Goal: Information Seeking & Learning: Compare options

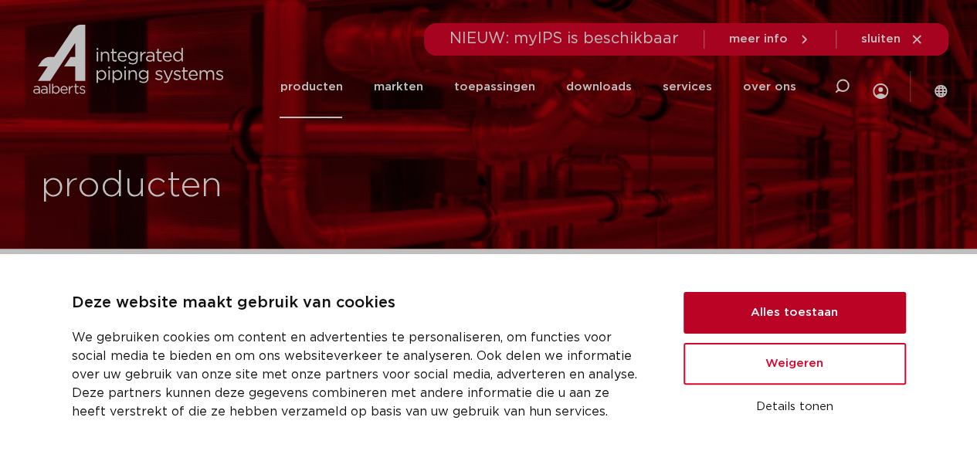
click at [760, 311] on button "Alles toestaan" at bounding box center [795, 313] width 222 height 42
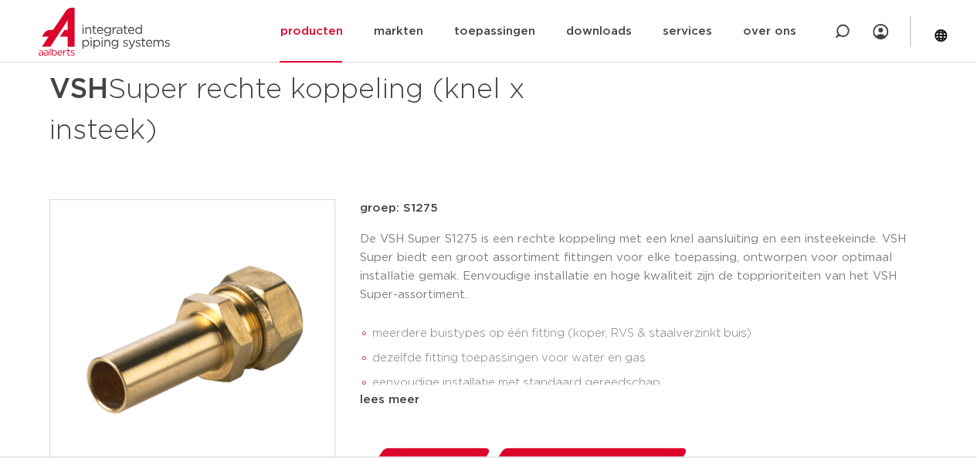
scroll to position [309, 0]
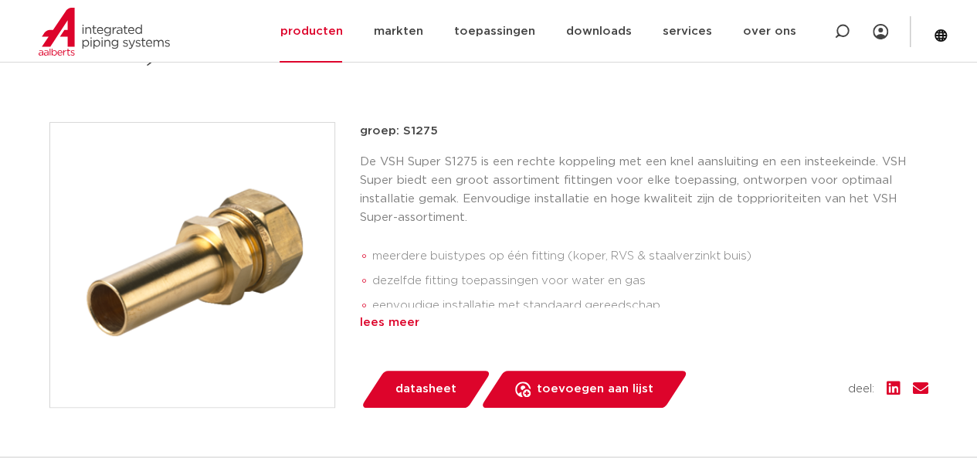
click at [391, 321] on div "lees meer" at bounding box center [644, 323] width 569 height 19
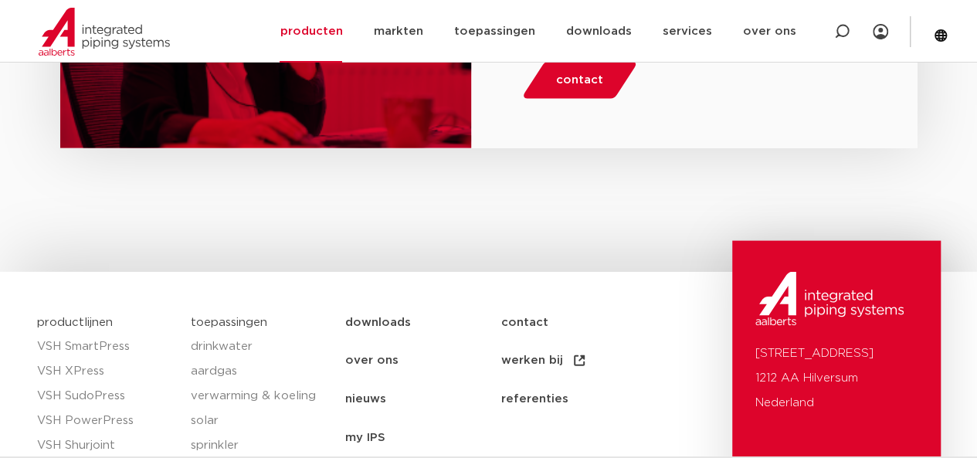
scroll to position [1622, 0]
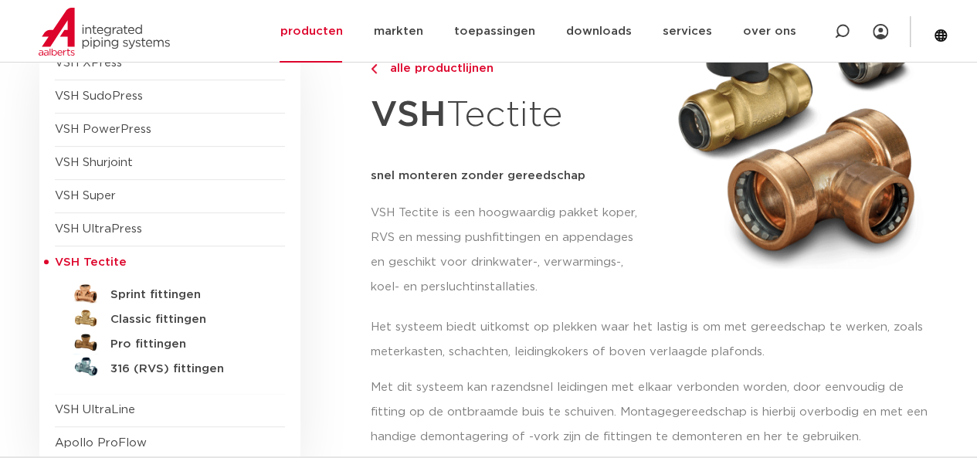
scroll to position [232, 0]
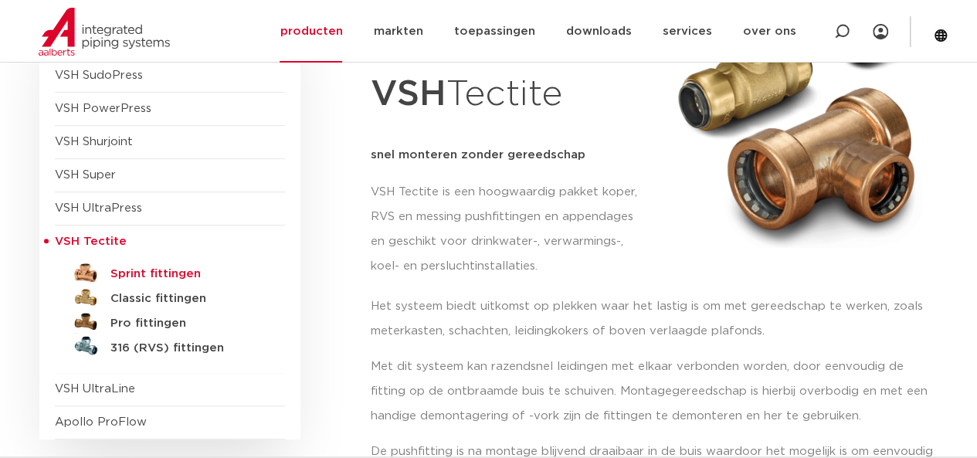
click at [168, 275] on h5 "Sprint fittingen" at bounding box center [186, 274] width 153 height 14
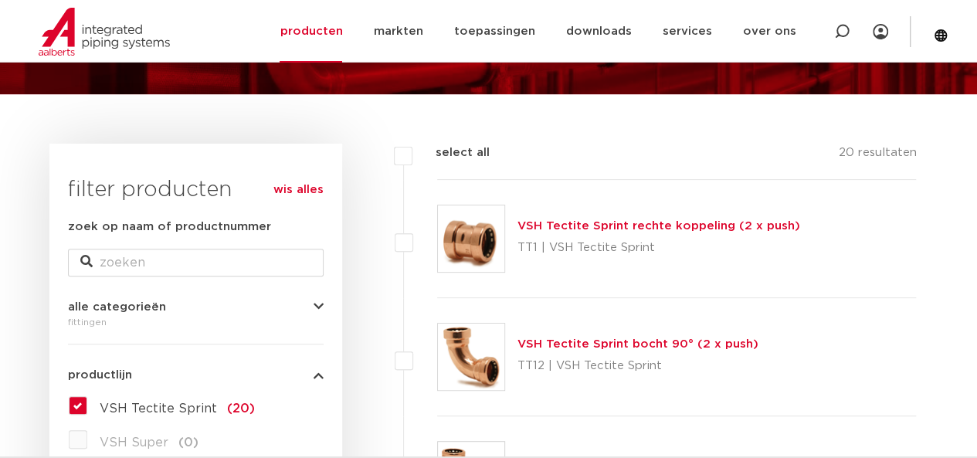
click at [465, 241] on img at bounding box center [471, 238] width 66 height 66
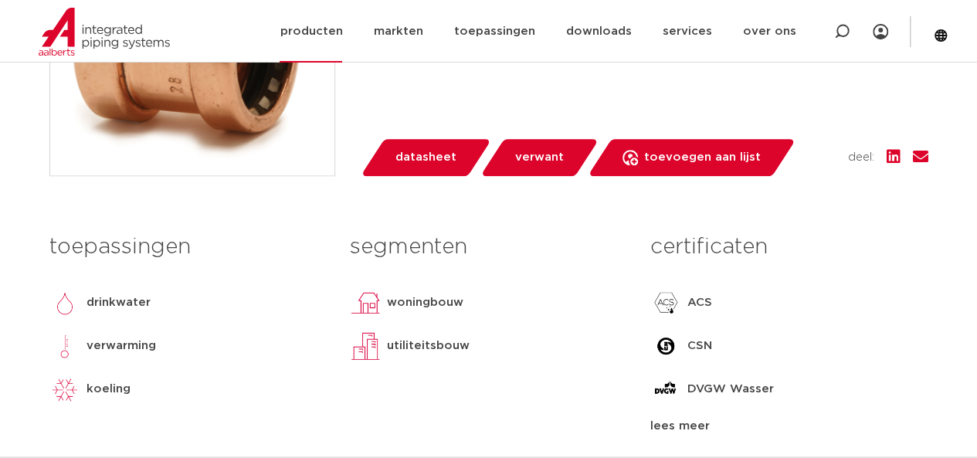
scroll to position [386, 0]
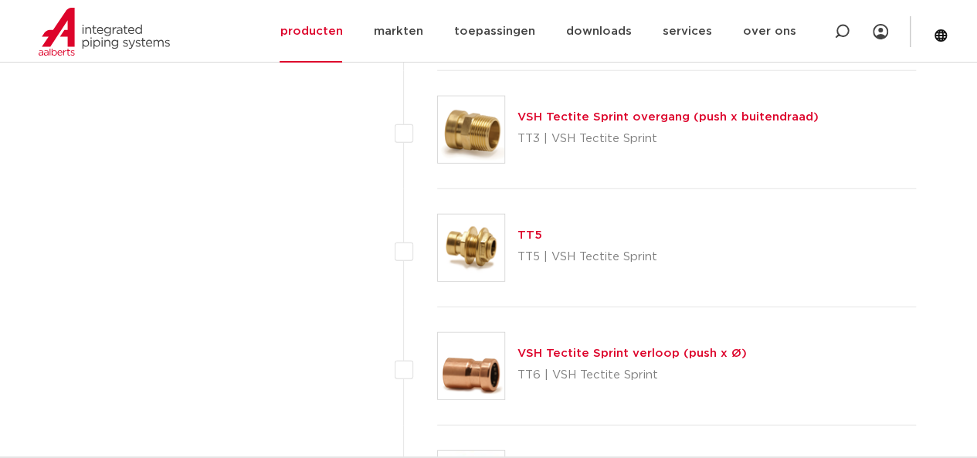
scroll to position [2008, 0]
